Goal: Obtain resource: Download file/media

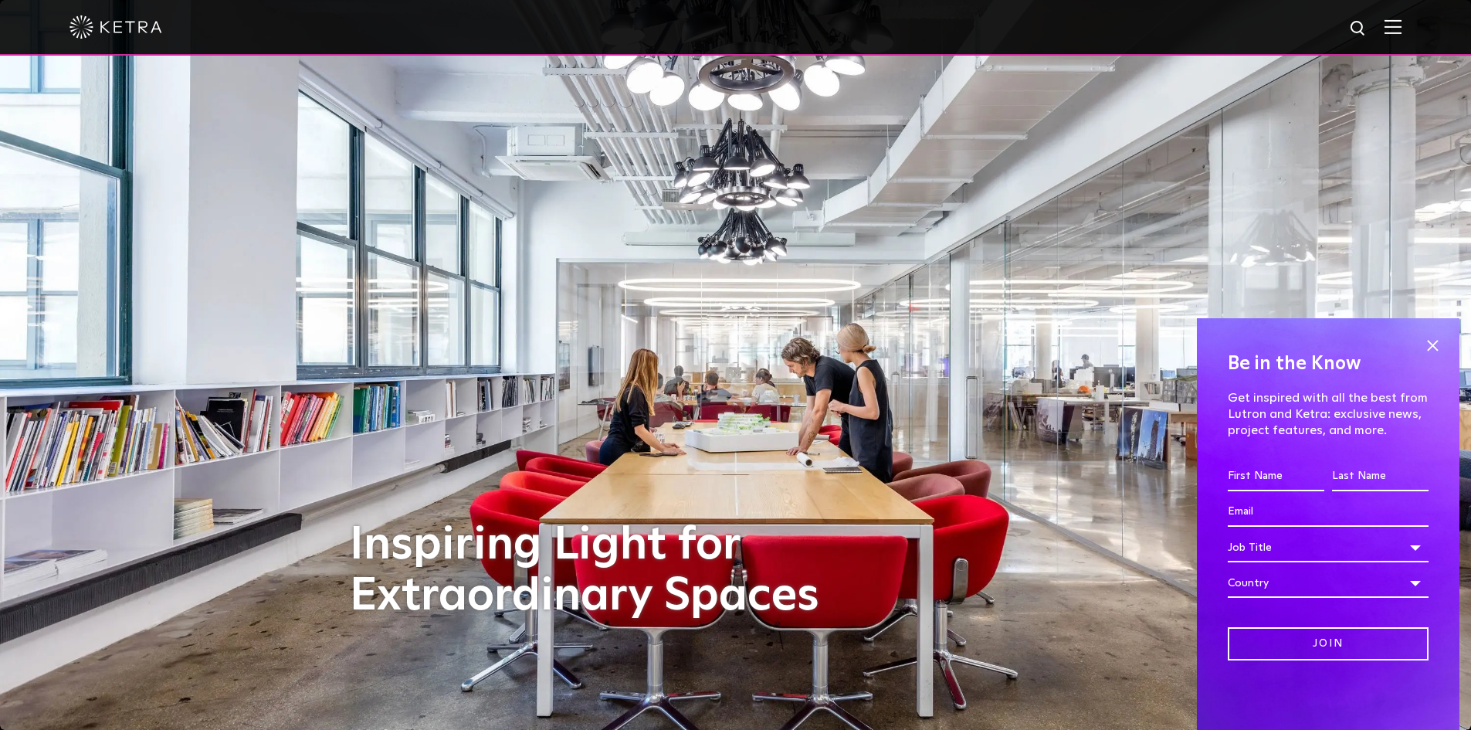
click at [1432, 345] on span at bounding box center [1431, 345] width 23 height 23
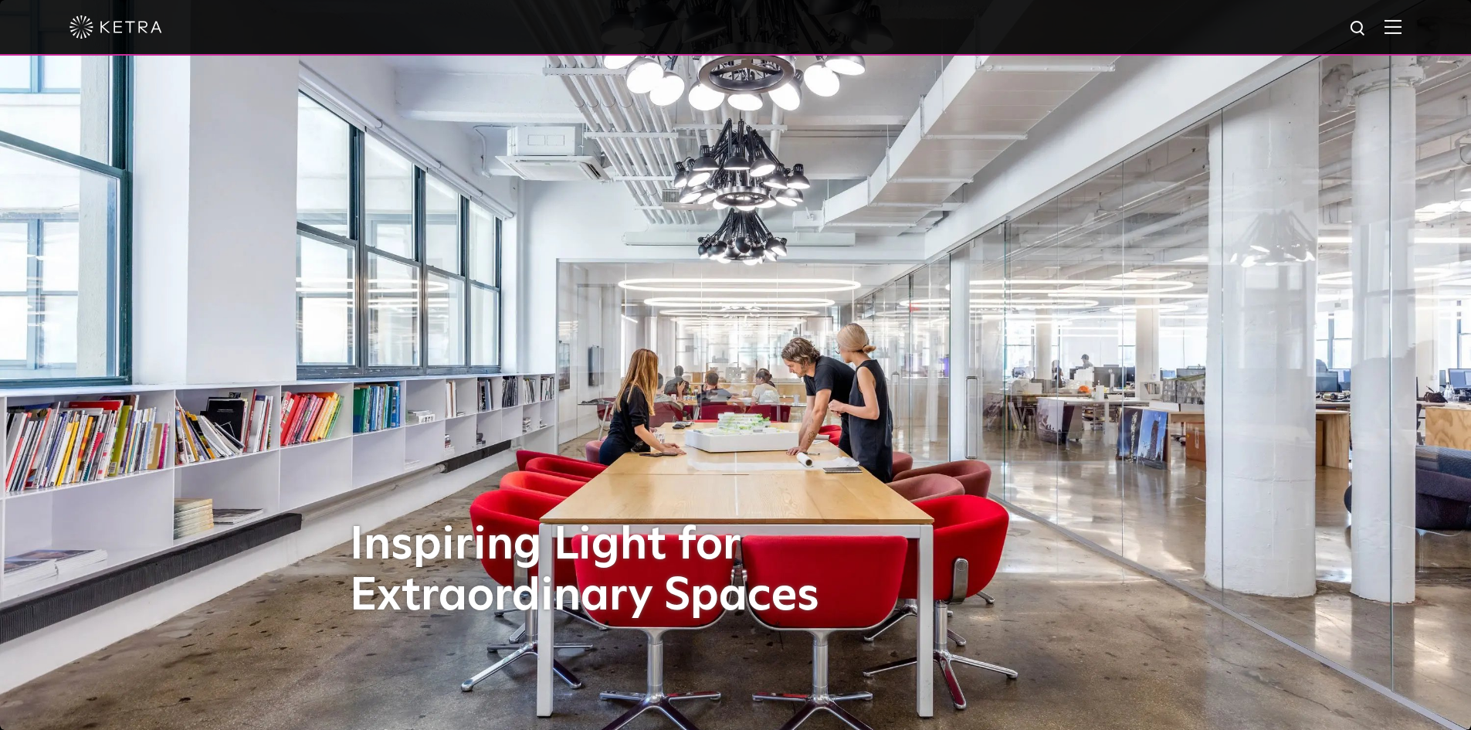
click at [1401, 26] on img at bounding box center [1392, 26] width 17 height 15
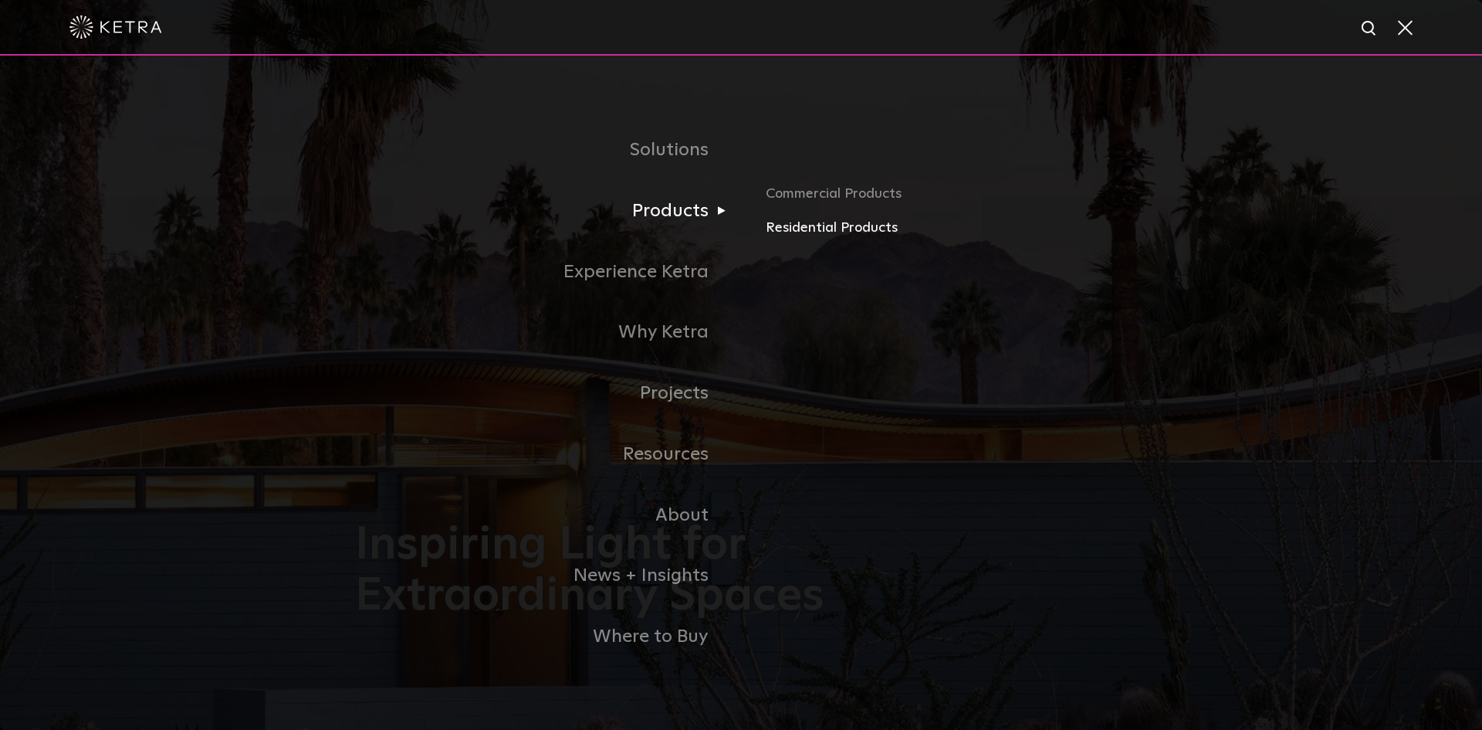
click at [818, 229] on link "Residential Products" at bounding box center [946, 228] width 361 height 22
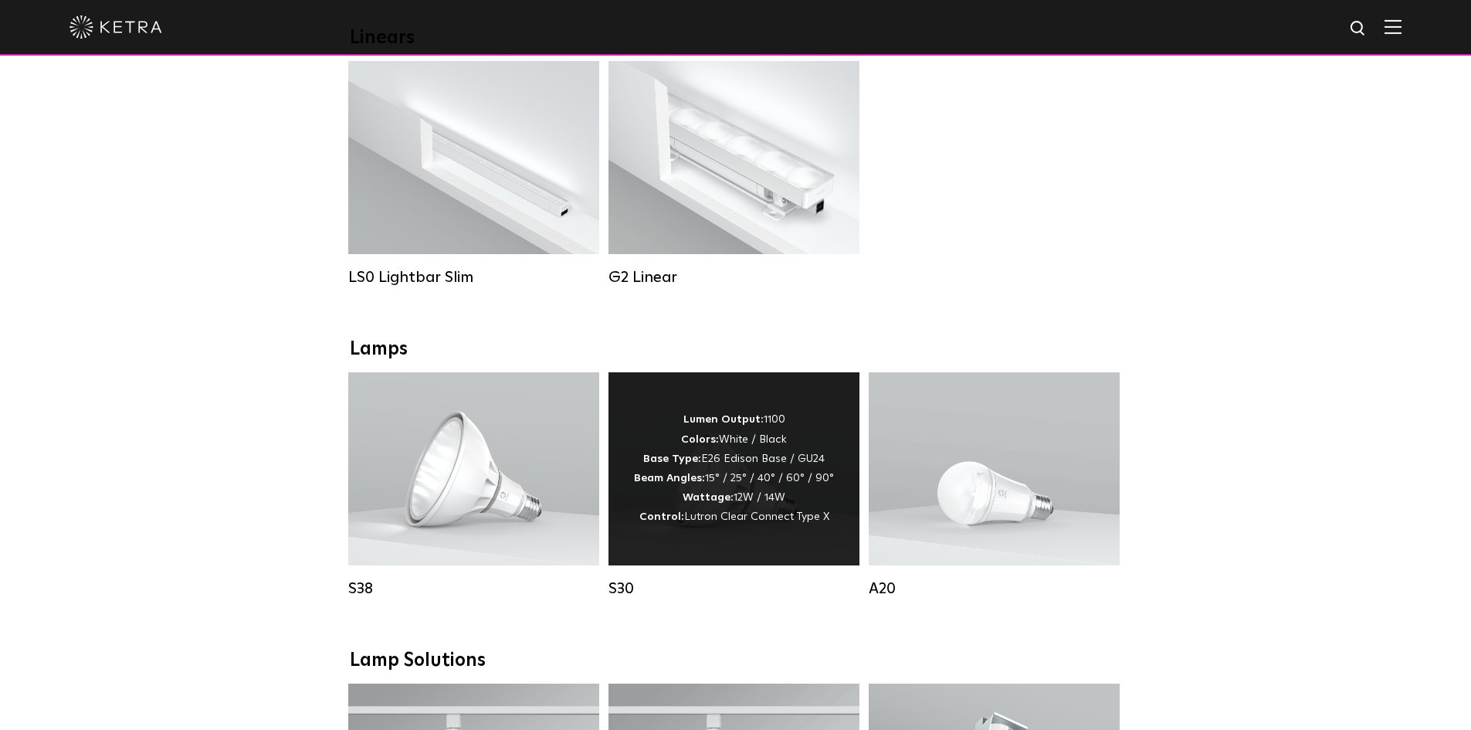
scroll to position [618, 0]
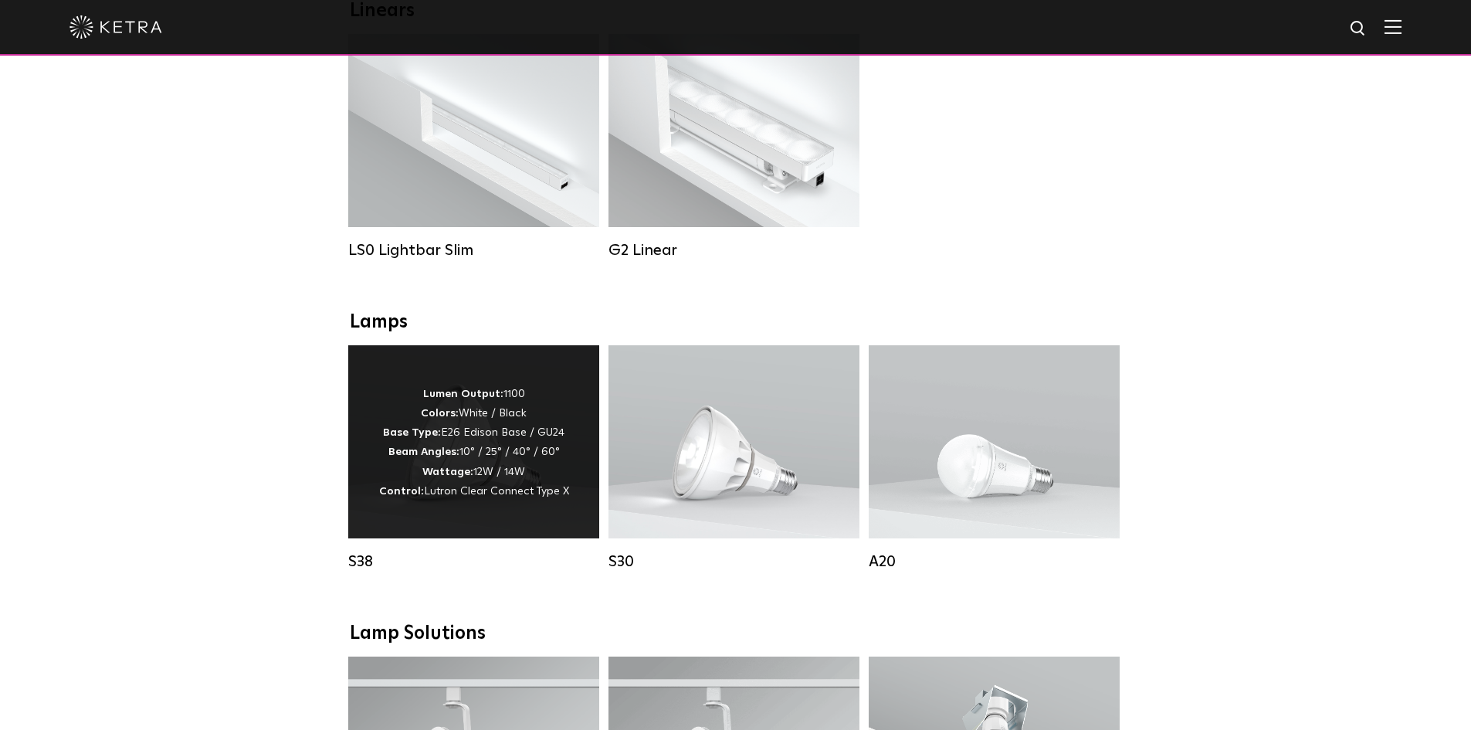
click at [491, 439] on p "Lumen Output: 1100 Colors: White / Black Base Type: E26 Edison Base / GU24 Beam…" at bounding box center [474, 442] width 190 height 117
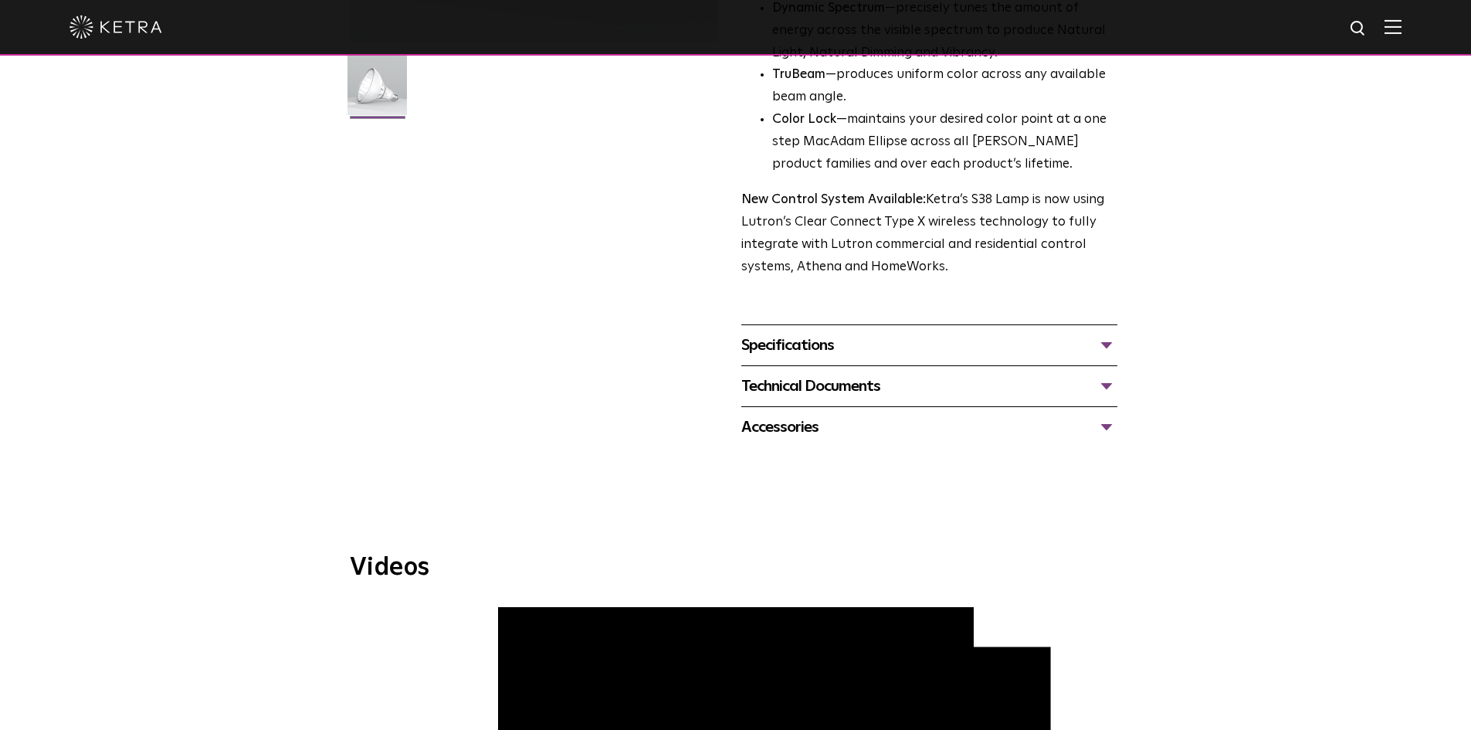
scroll to position [463, 0]
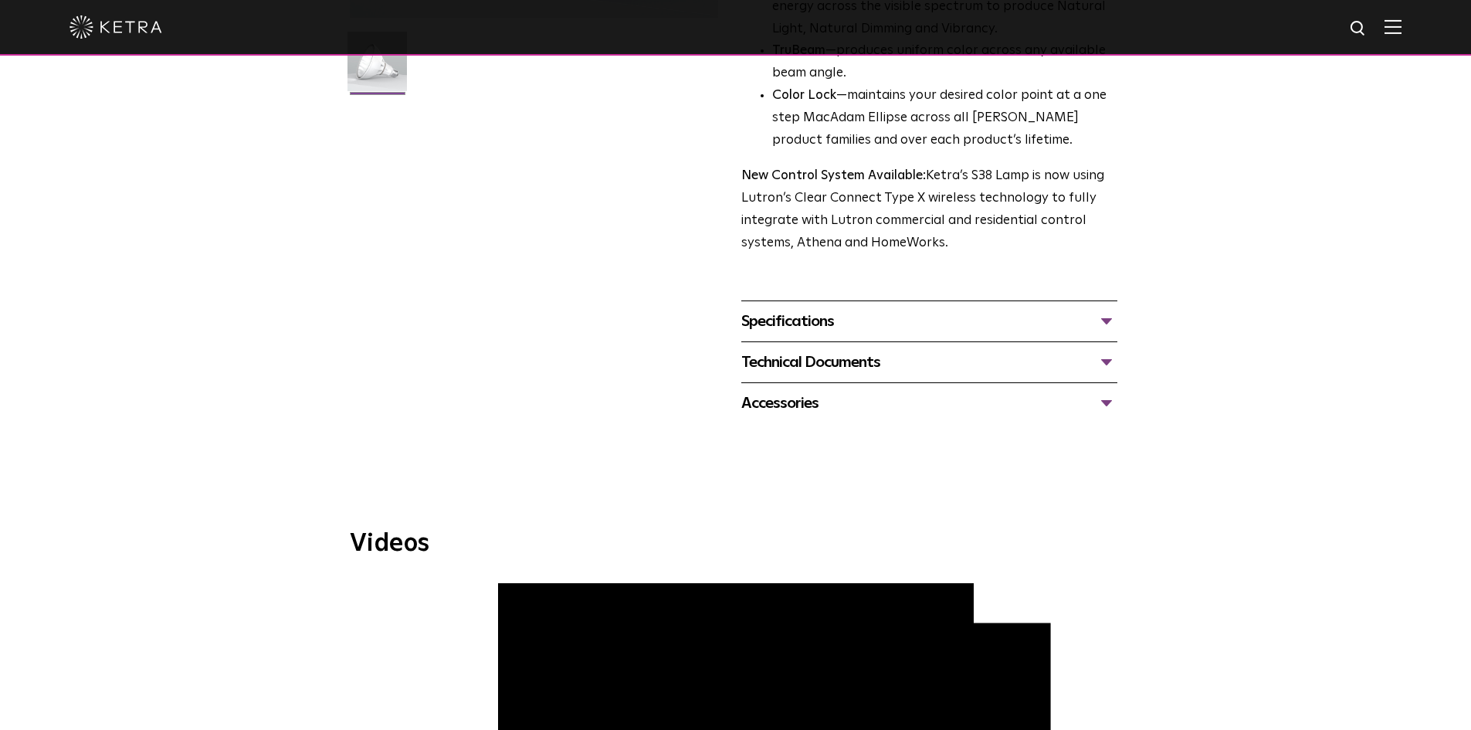
click at [1109, 320] on div "Specifications" at bounding box center [929, 321] width 376 height 25
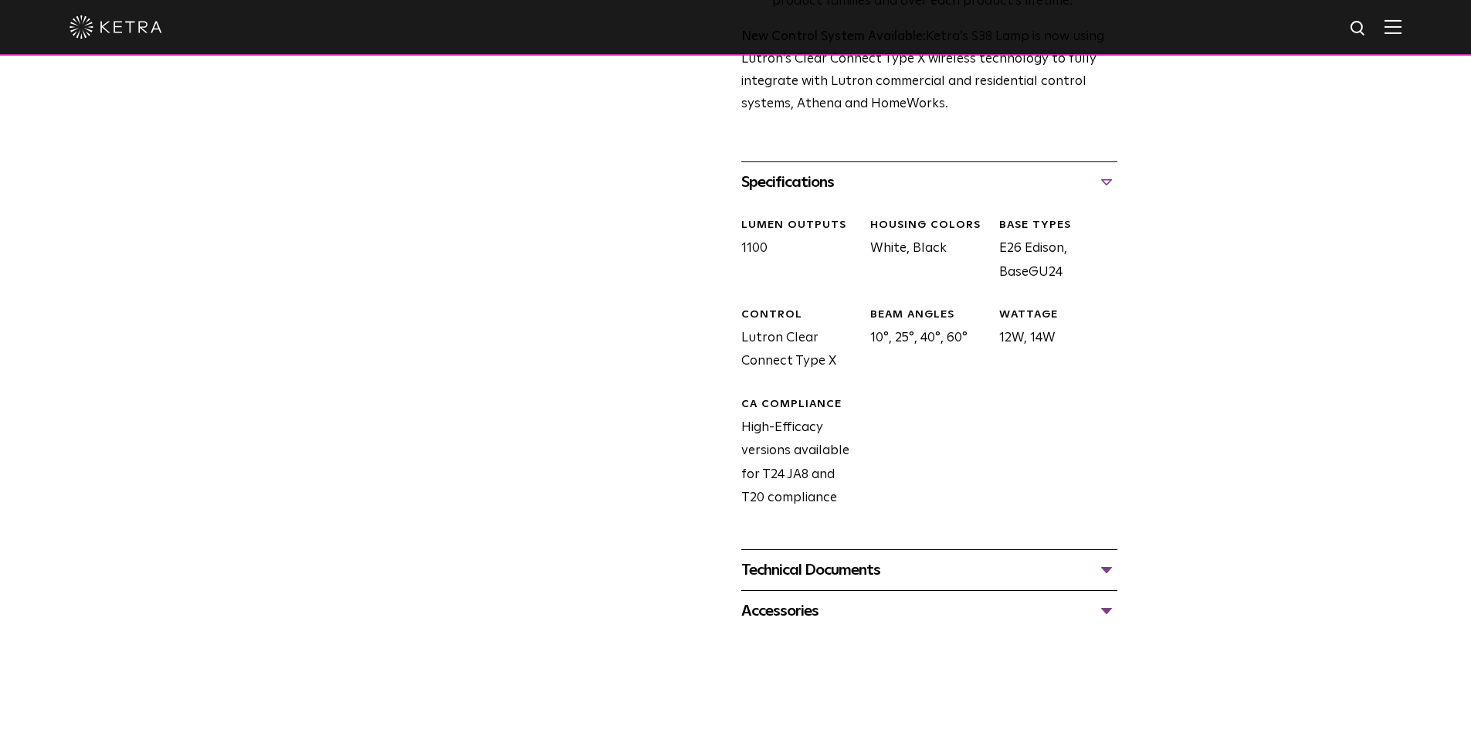
scroll to position [618, 0]
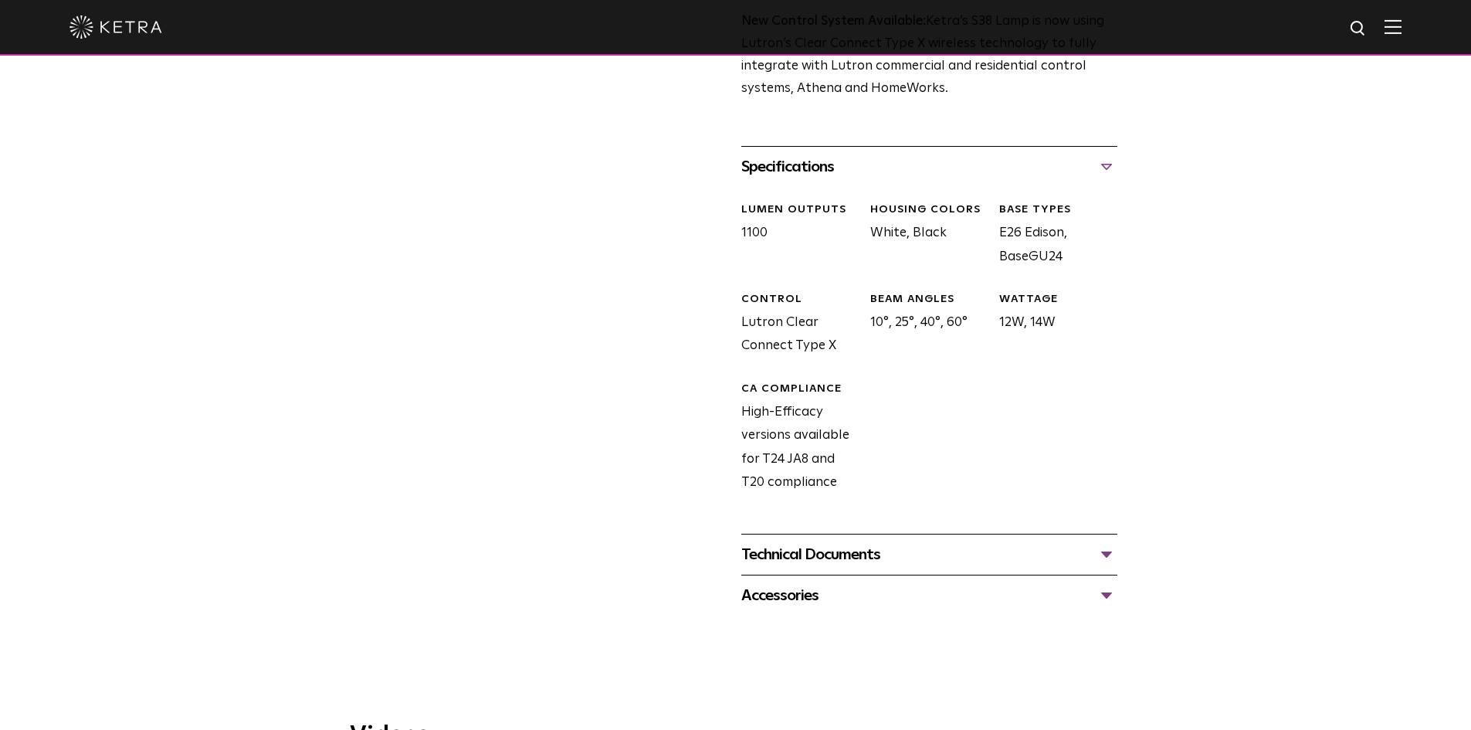
click at [1109, 558] on div "Technical Documents" at bounding box center [929, 554] width 376 height 25
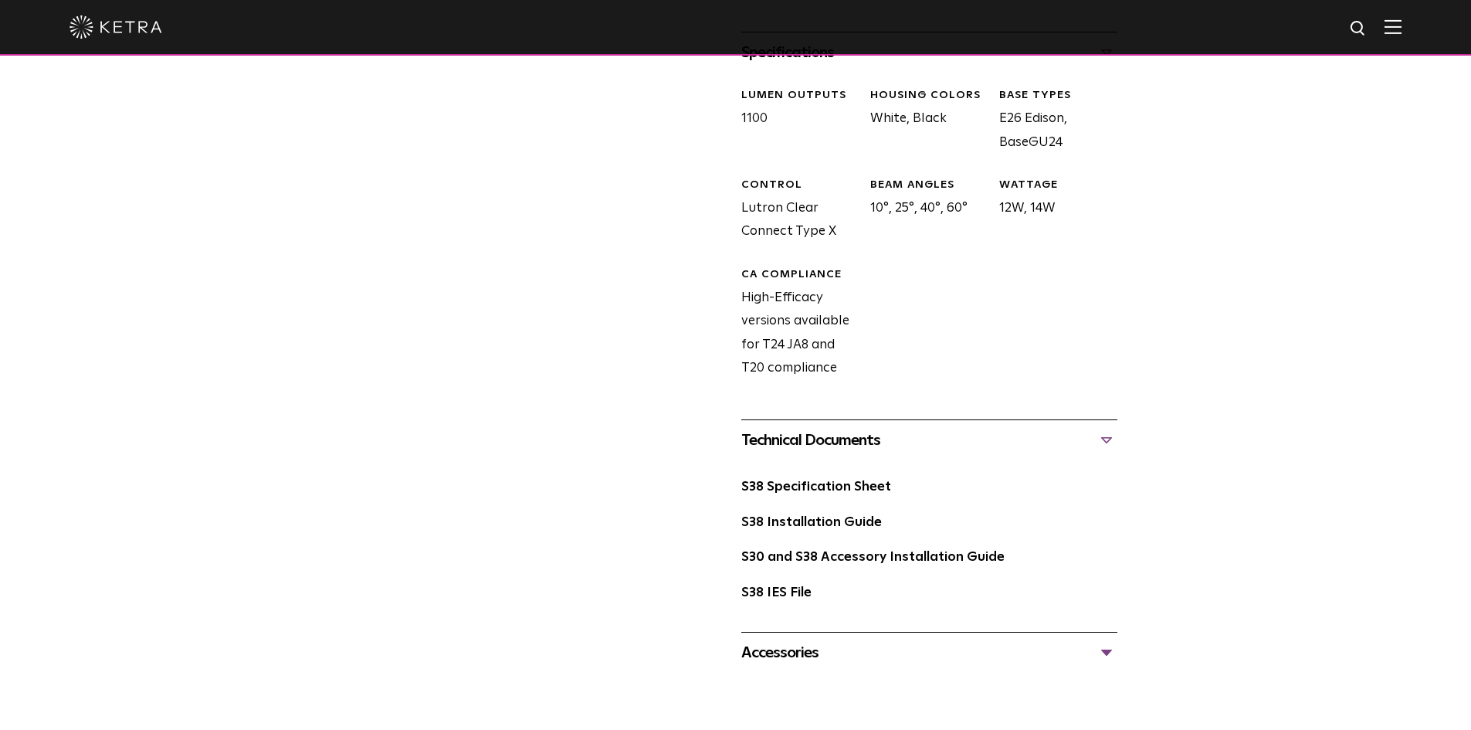
scroll to position [772, 0]
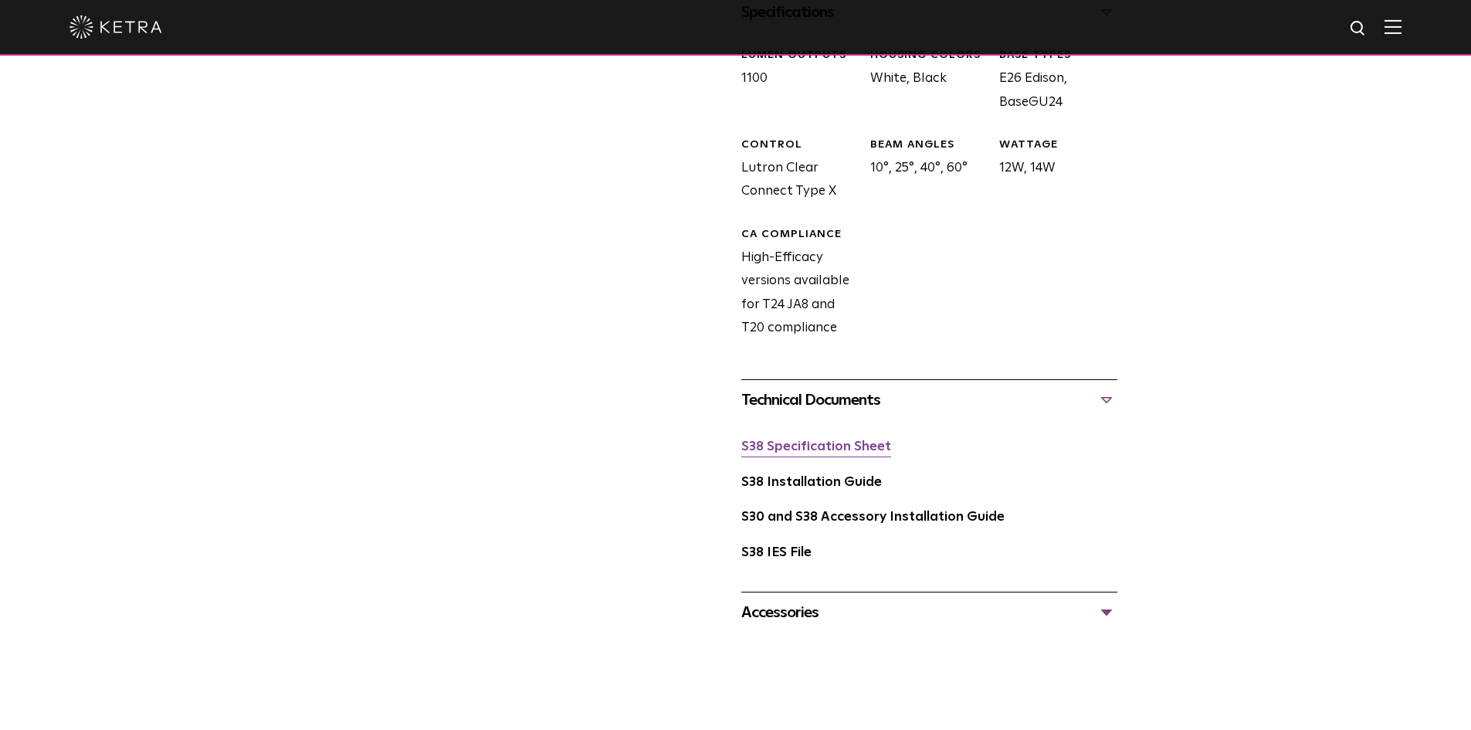
click at [838, 442] on link "S38 Specification Sheet" at bounding box center [816, 446] width 150 height 13
